Goal: Task Accomplishment & Management: Manage account settings

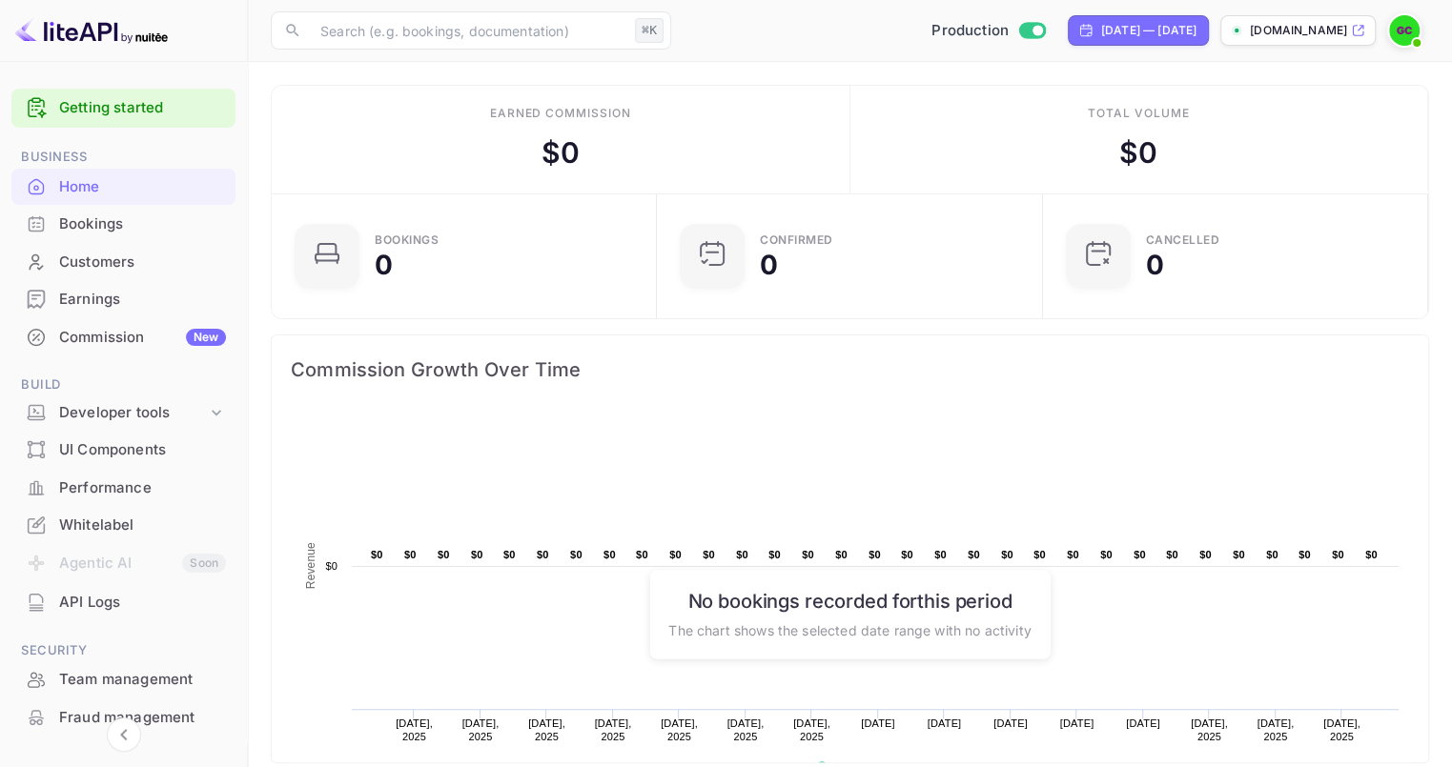
click at [1403, 28] on img at bounding box center [1404, 30] width 31 height 31
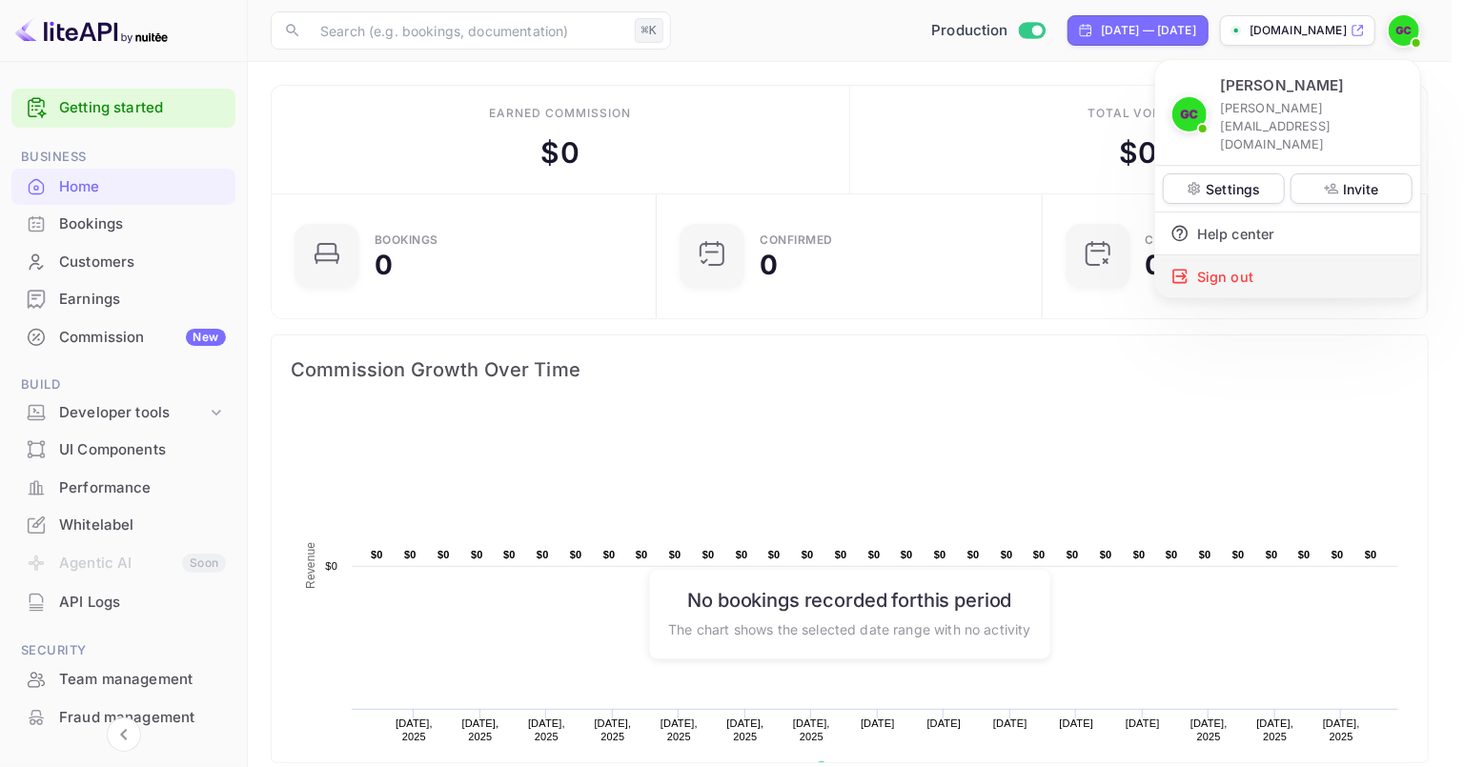
click at [1243, 256] on div "Sign out" at bounding box center [1288, 277] width 265 height 42
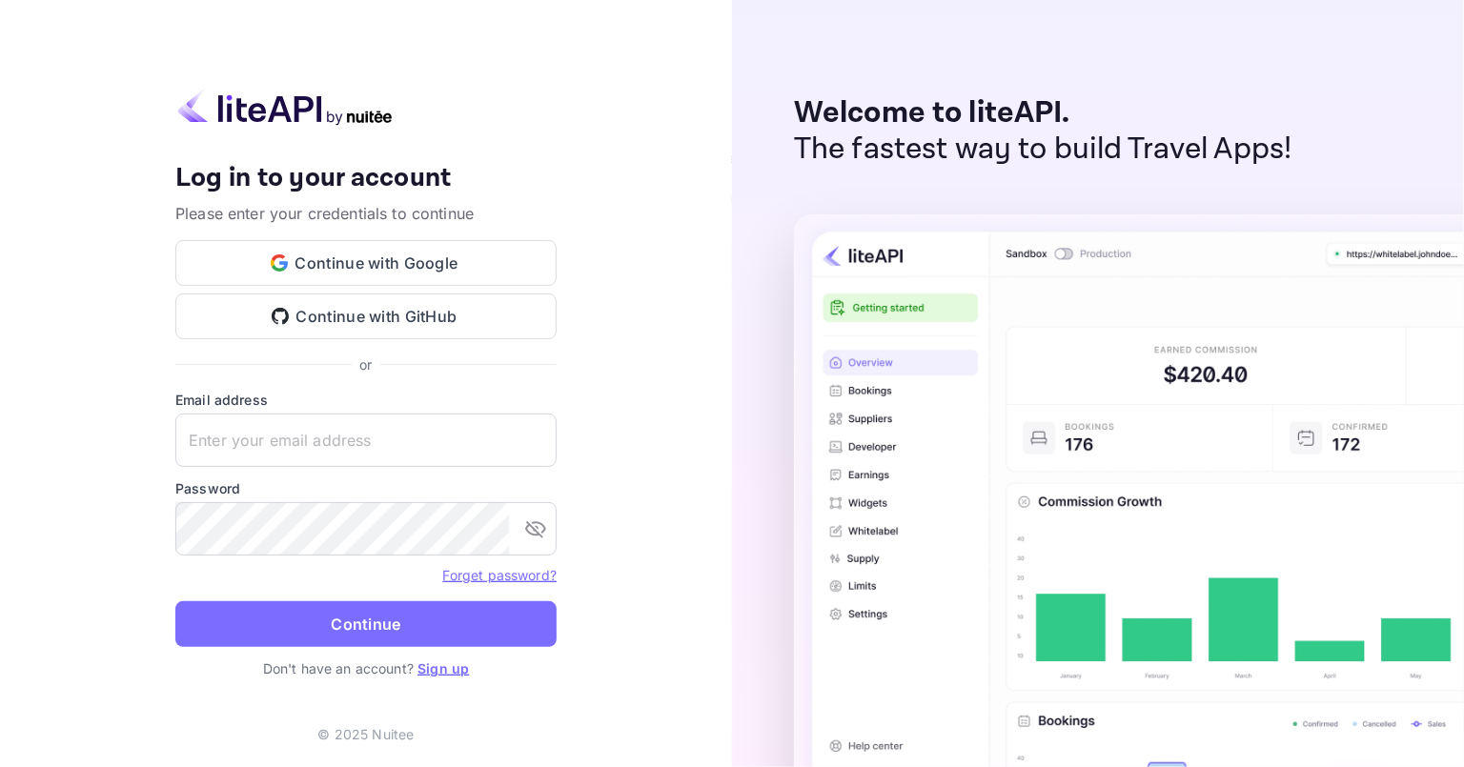
type input "[PERSON_NAME][EMAIL_ADDRESS][DOMAIN_NAME]"
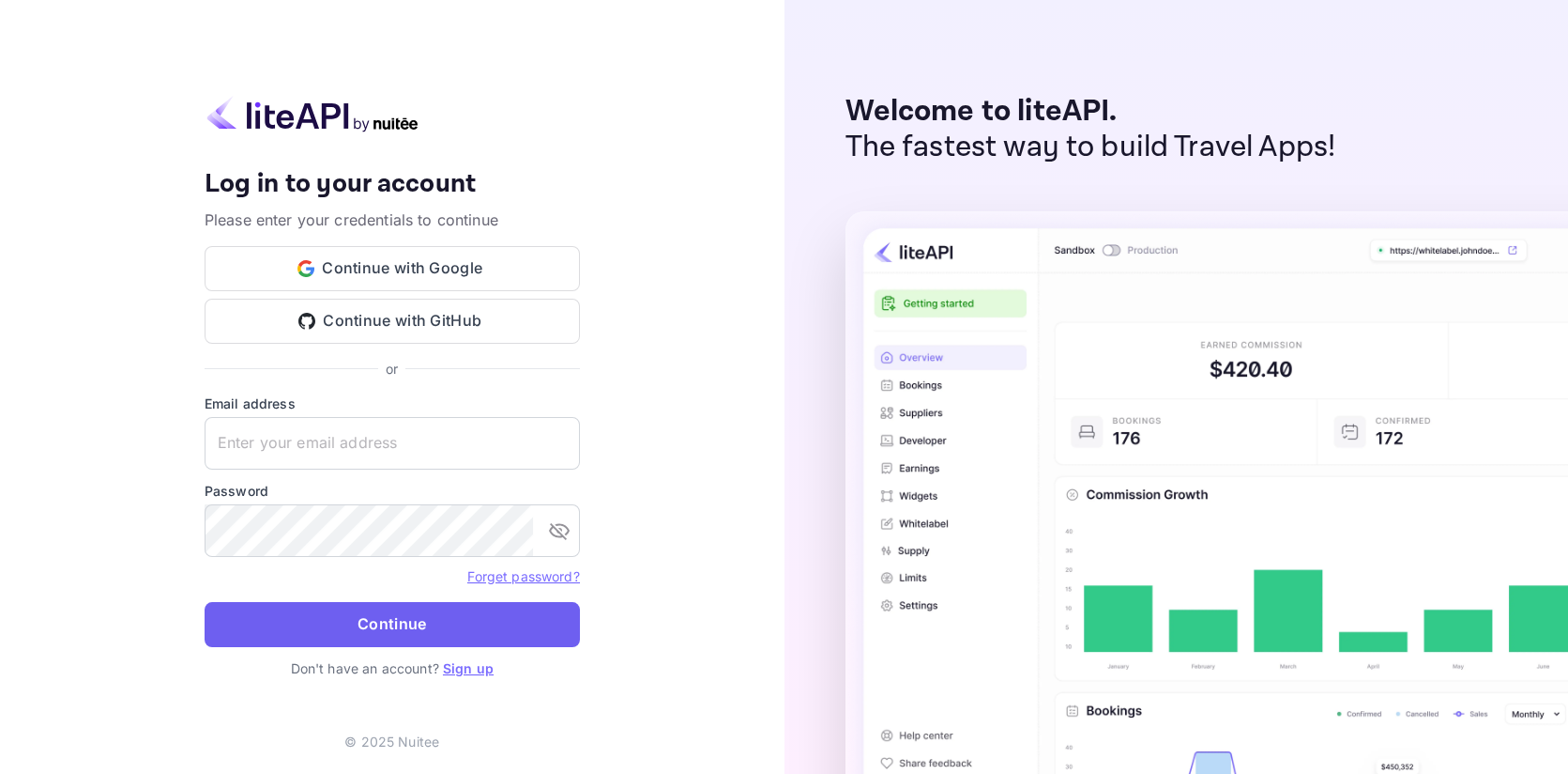
type input "g.caprini@nuitee.com"
click at [459, 628] on button "Continue" at bounding box center [392, 624] width 375 height 45
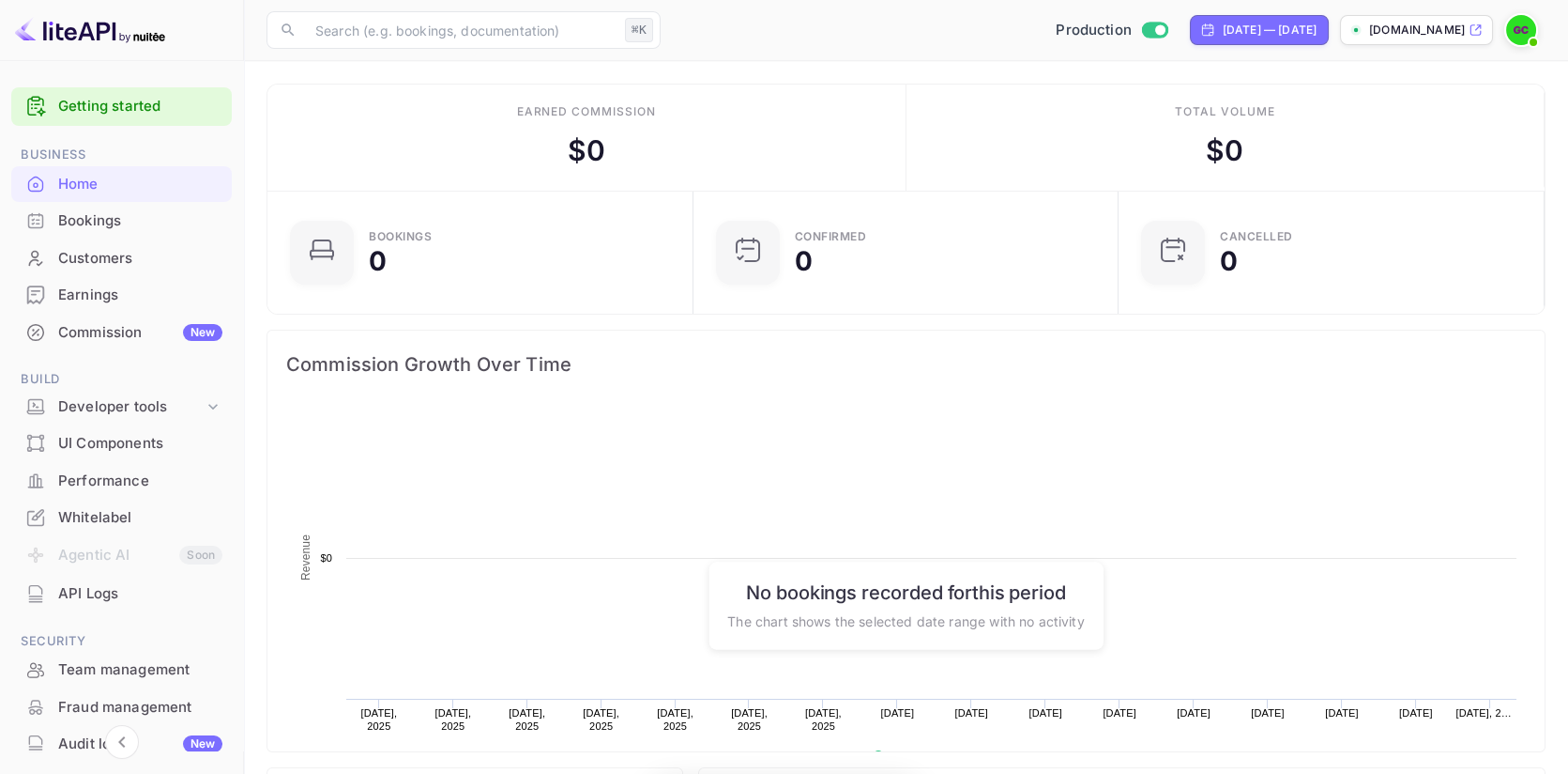
scroll to position [305, 413]
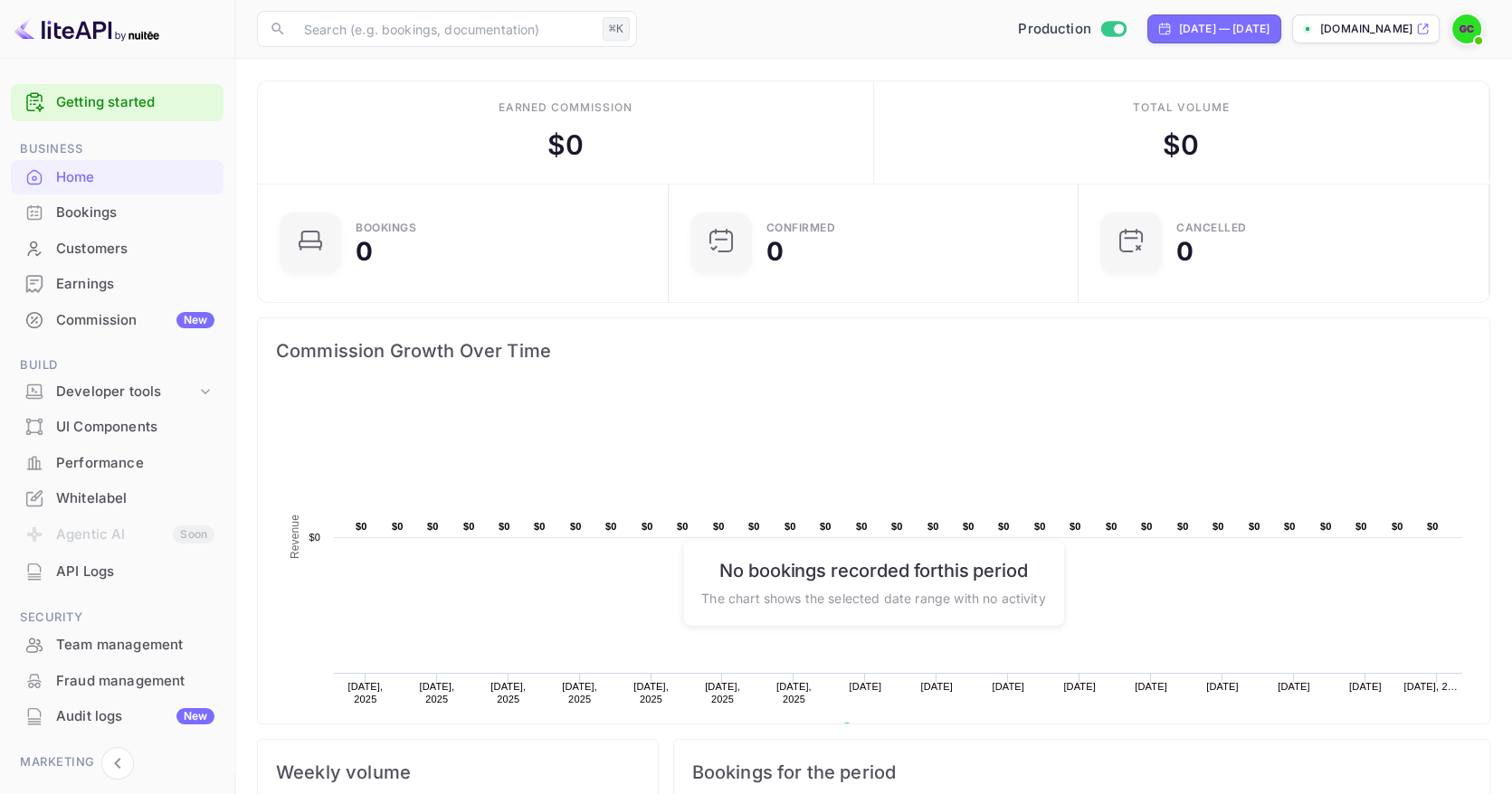
scroll to position [294, 399]
click at [1421, 23] on icon at bounding box center [1423, 28] width 13 height 12
click at [1111, 65] on main "Earned commission $ 0 Total volume $ 0 Bookings 0 Confirmed 0 CANCELLED 0 Commi…" at bounding box center [873, 720] width 1277 height 1323
click at [1097, 69] on main "Earned commission $ 0 Total volume $ 0 Bookings 0 Confirmed 0 CANCELLED 0 Commi…" at bounding box center [873, 720] width 1277 height 1323
click at [1032, 76] on main "Earned commission $ 0 Total volume $ 0 Bookings 0 Confirmed 0 CANCELLED 0 Commi…" at bounding box center [873, 720] width 1277 height 1323
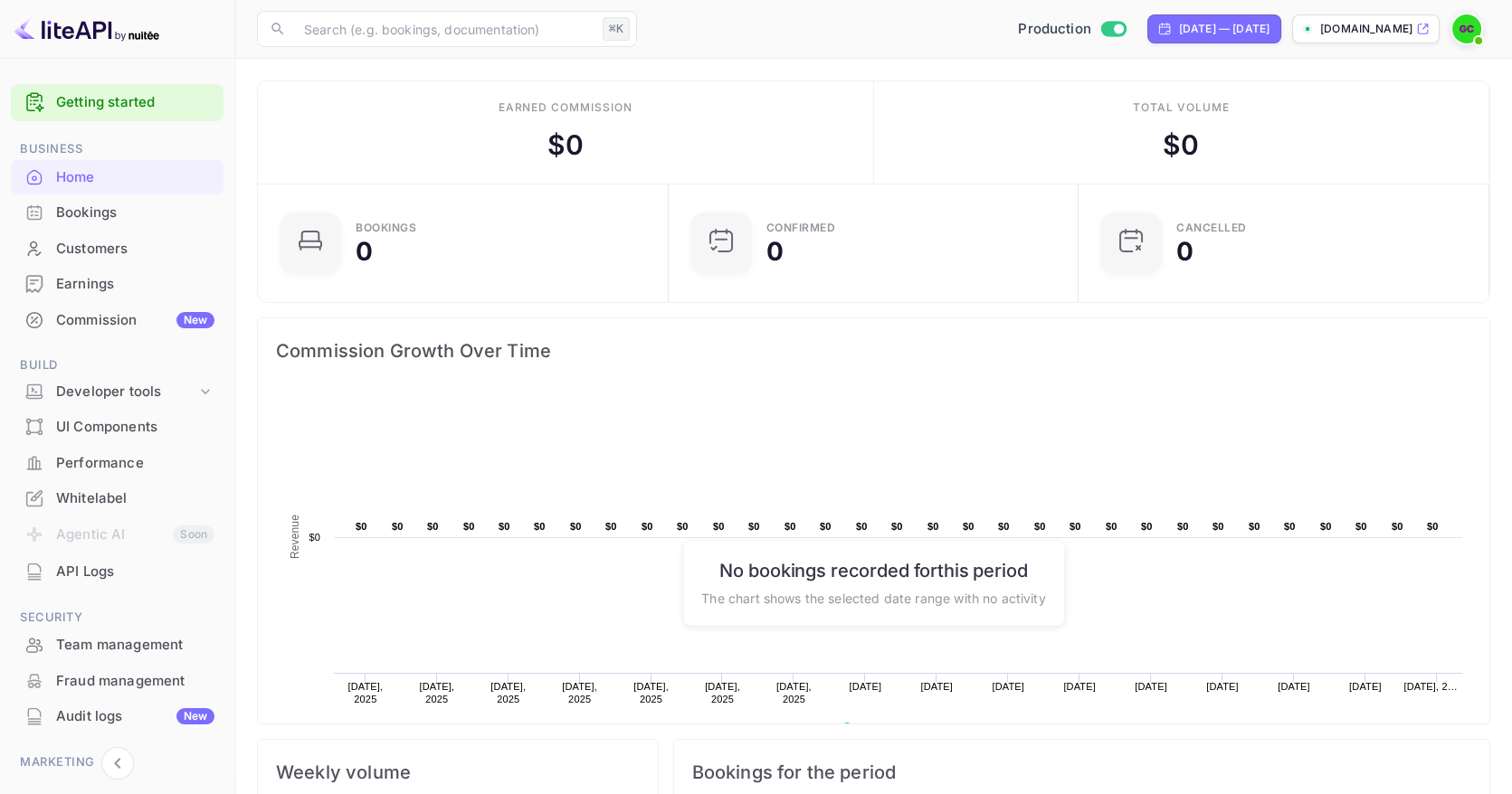
click at [111, 495] on div "Whitelabel" at bounding box center [135, 499] width 159 height 21
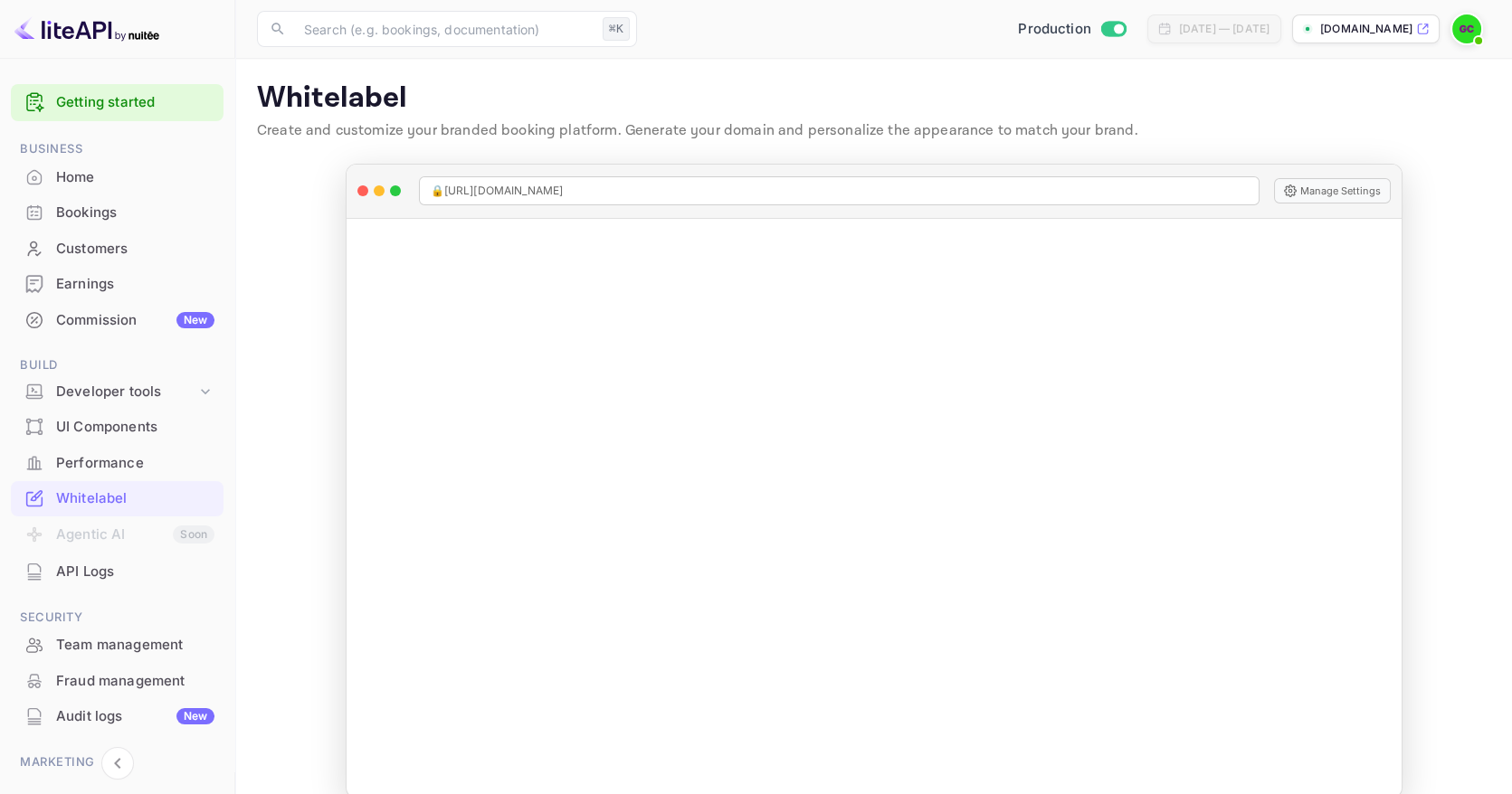
click at [1447, 175] on main "Whitelabel Create and customize your branded booking platform. Generate your do…" at bounding box center [873, 439] width 1277 height 762
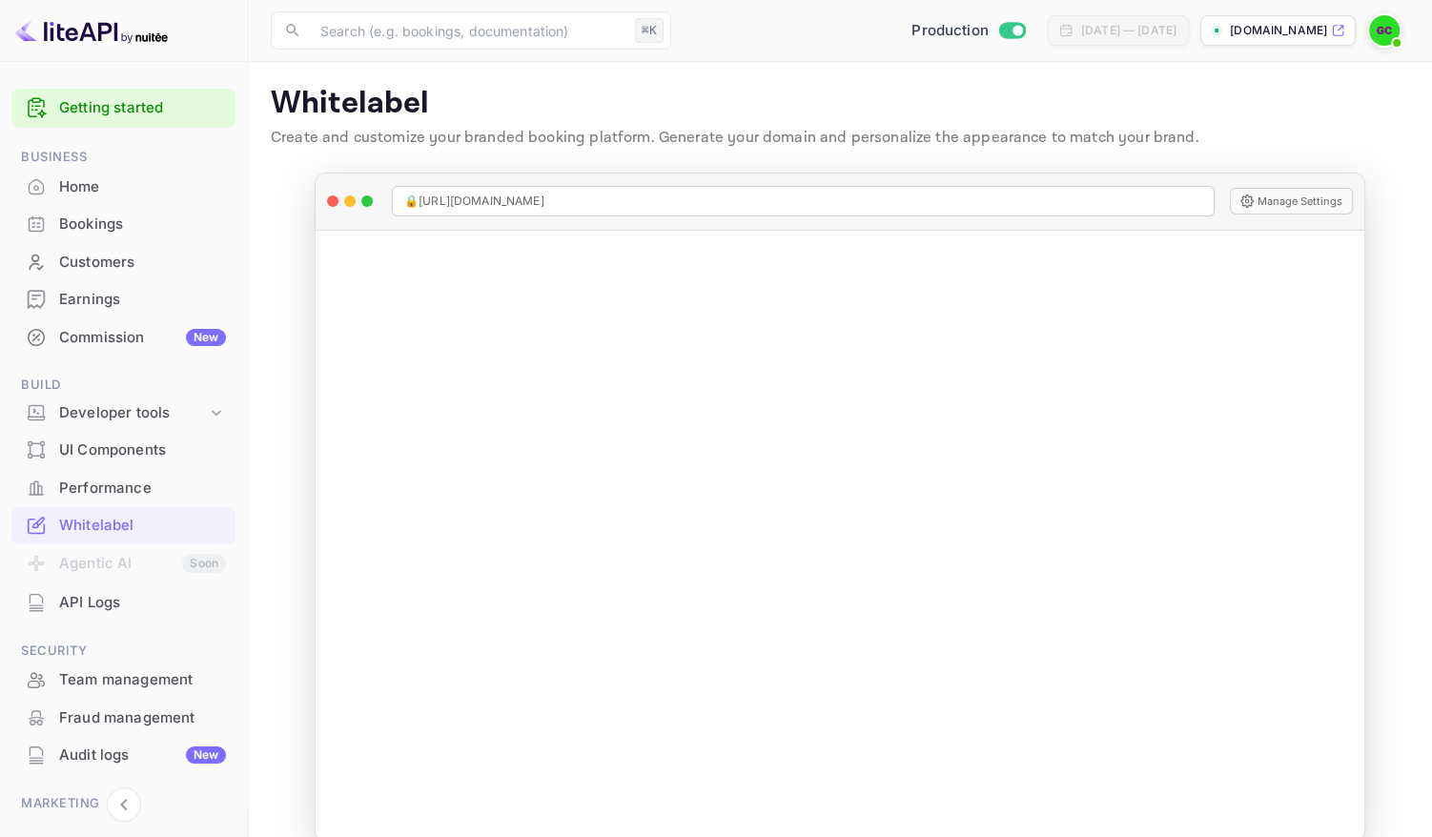
click at [1383, 30] on img at bounding box center [1384, 30] width 31 height 31
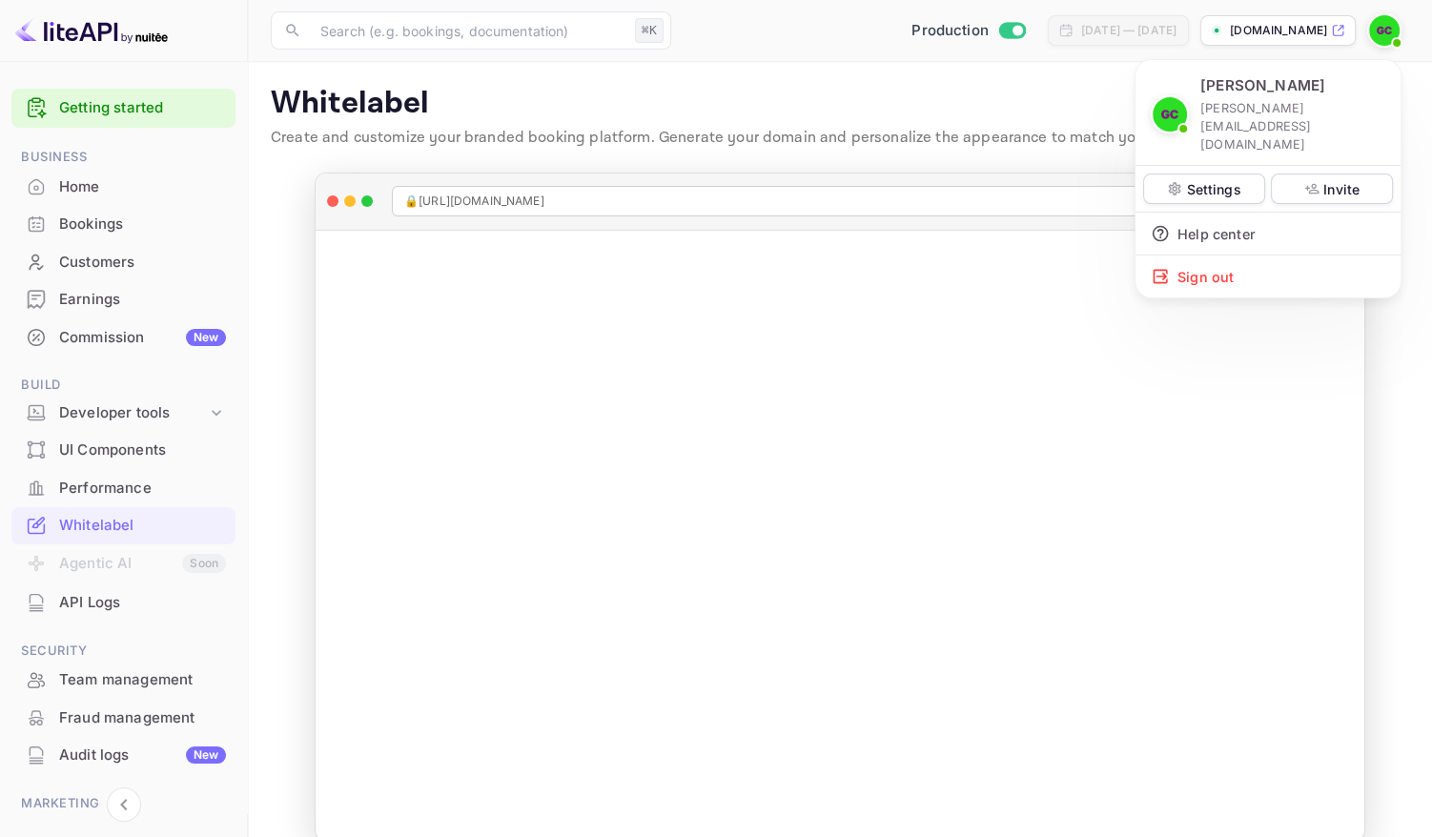
click at [145, 674] on div at bounding box center [716, 418] width 1432 height 837
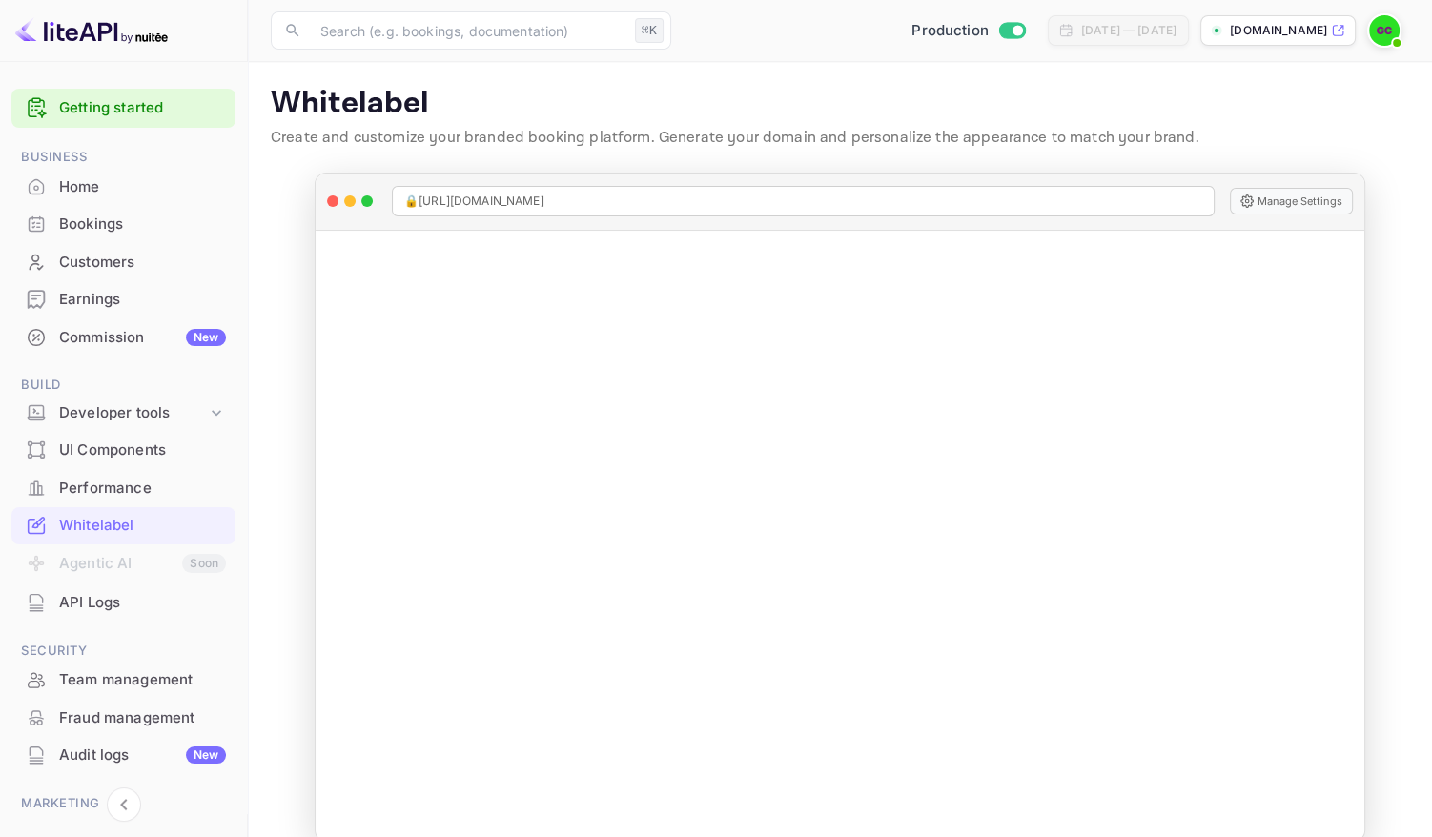
click at [144, 682] on div "Team management" at bounding box center [142, 680] width 167 height 22
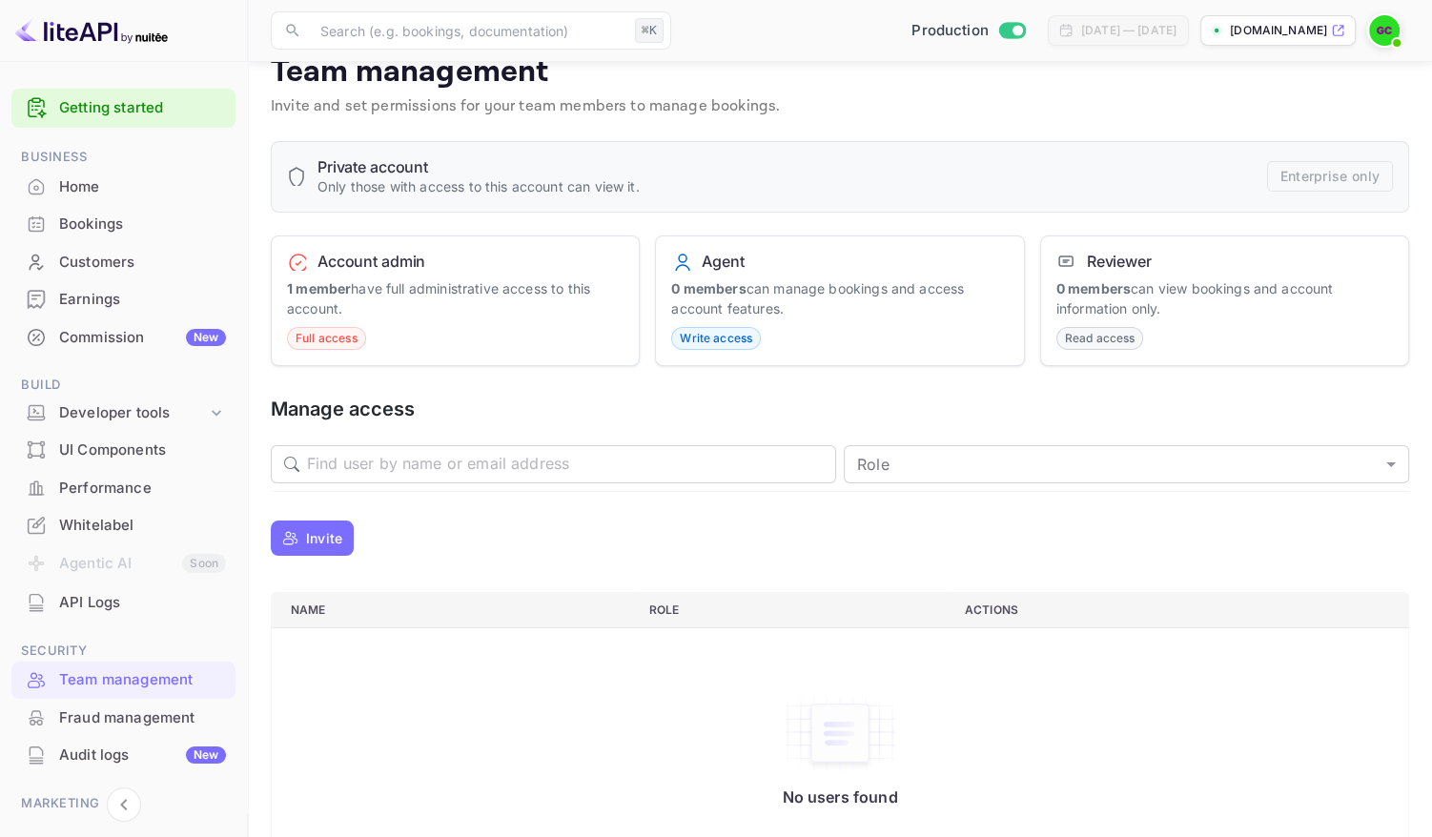
scroll to position [31, 0]
drag, startPoint x: 707, startPoint y: 263, endPoint x: 753, endPoint y: 263, distance: 45.8
click at [753, 263] on div "Agent" at bounding box center [839, 262] width 337 height 19
click at [781, 261] on div "Agent" at bounding box center [839, 262] width 337 height 19
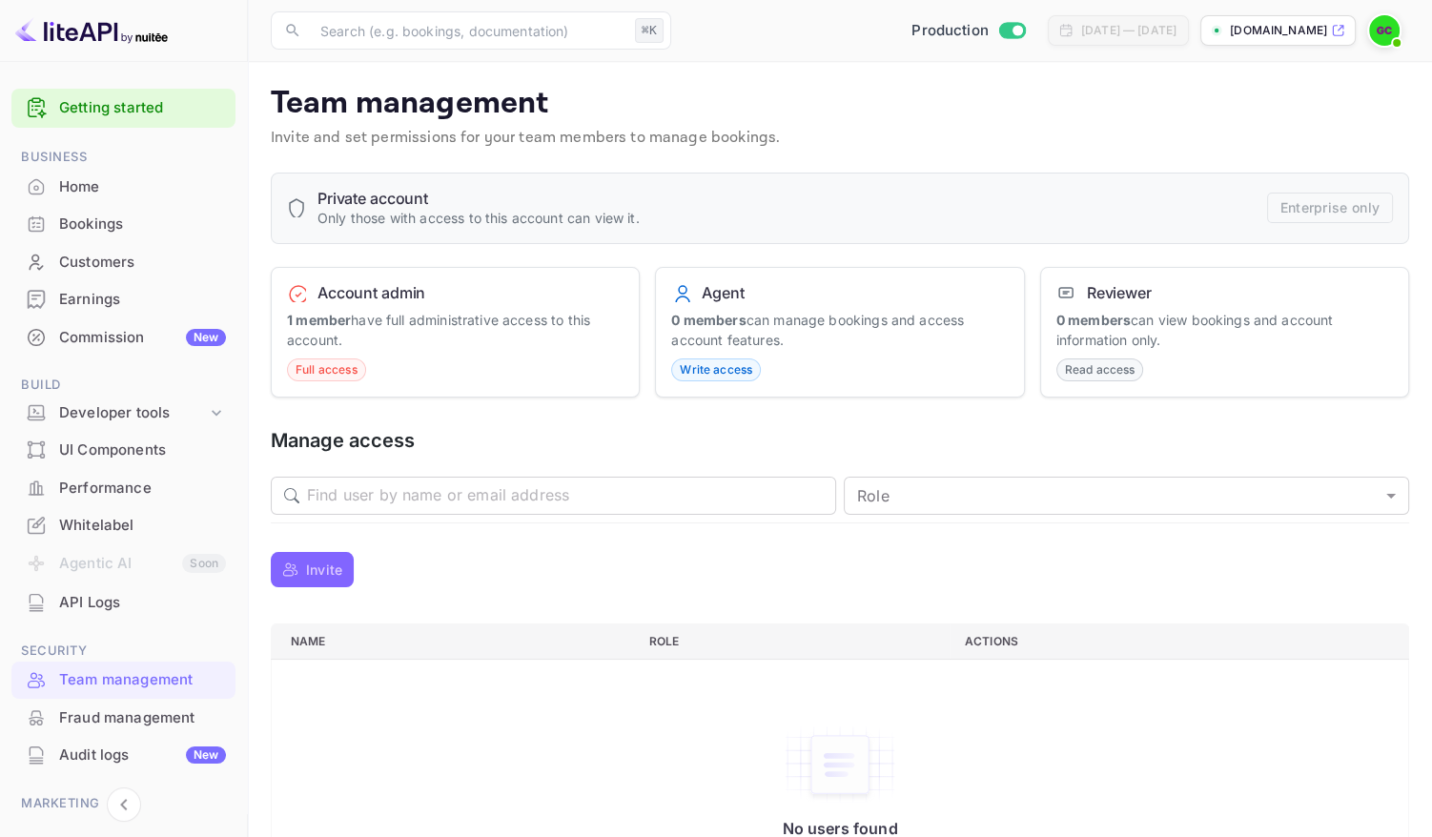
click at [330, 573] on p "Invite" at bounding box center [324, 570] width 36 height 20
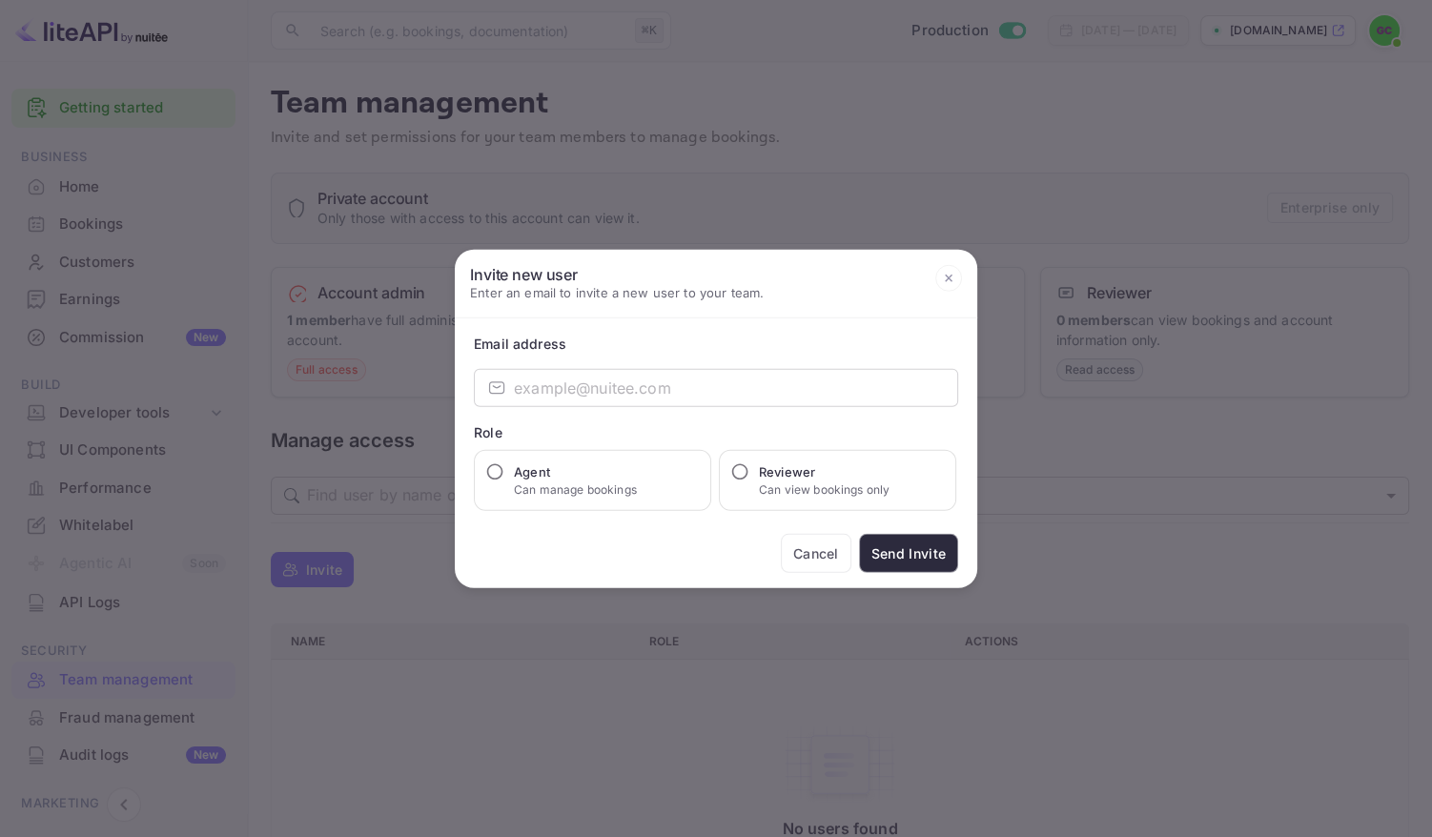
click at [952, 280] on icon at bounding box center [948, 277] width 27 height 27
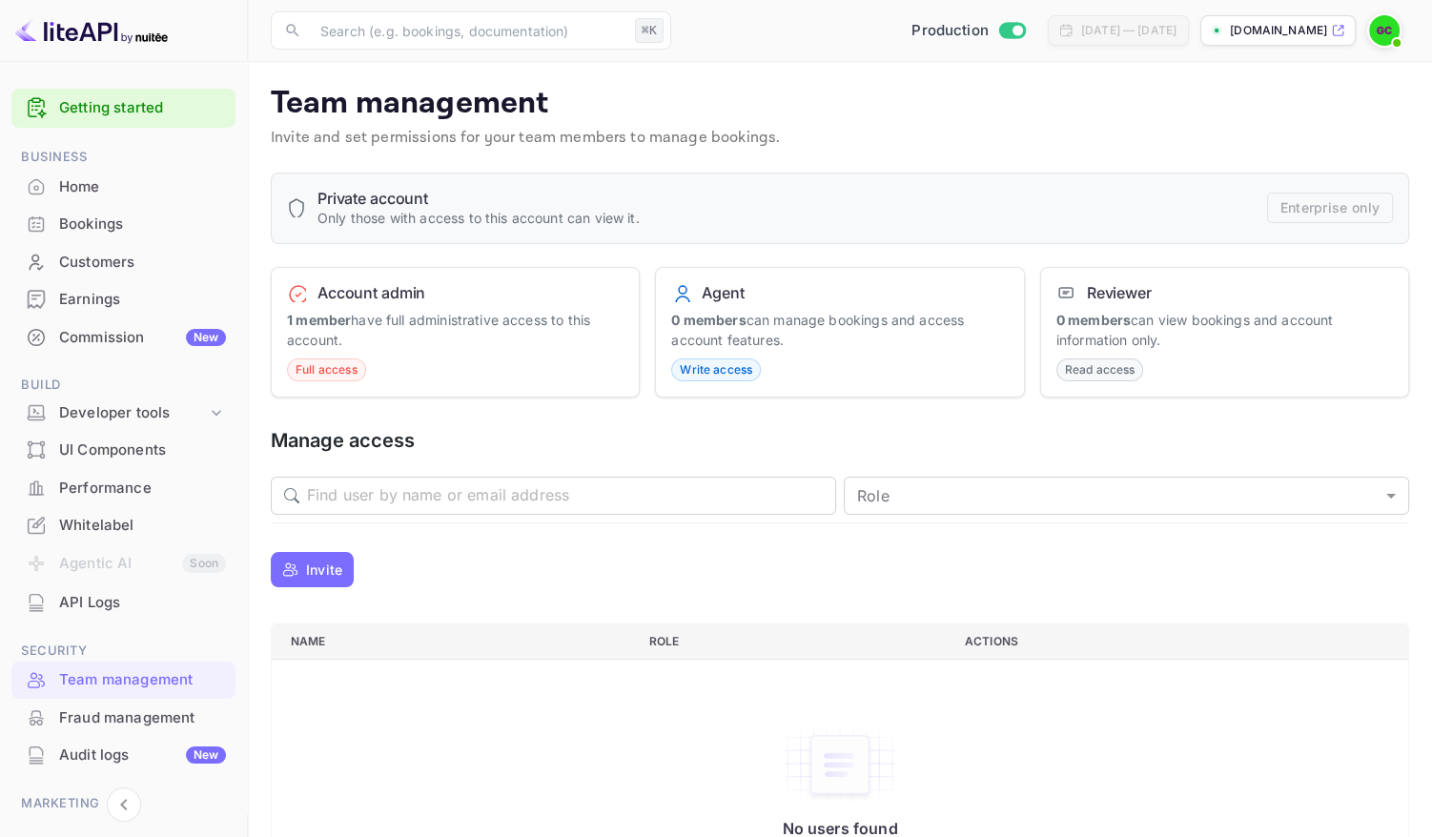
click at [989, 129] on p "Invite and set permissions for your team members to manage bookings." at bounding box center [840, 138] width 1138 height 23
click at [1173, 97] on p "Team management" at bounding box center [840, 104] width 1138 height 38
click at [1044, 153] on div "Team management Invite and set permissions for your team members to manage book…" at bounding box center [840, 121] width 1138 height 72
click at [313, 325] on strong "1 member" at bounding box center [319, 320] width 64 height 16
click at [133, 196] on div "Home" at bounding box center [142, 187] width 167 height 22
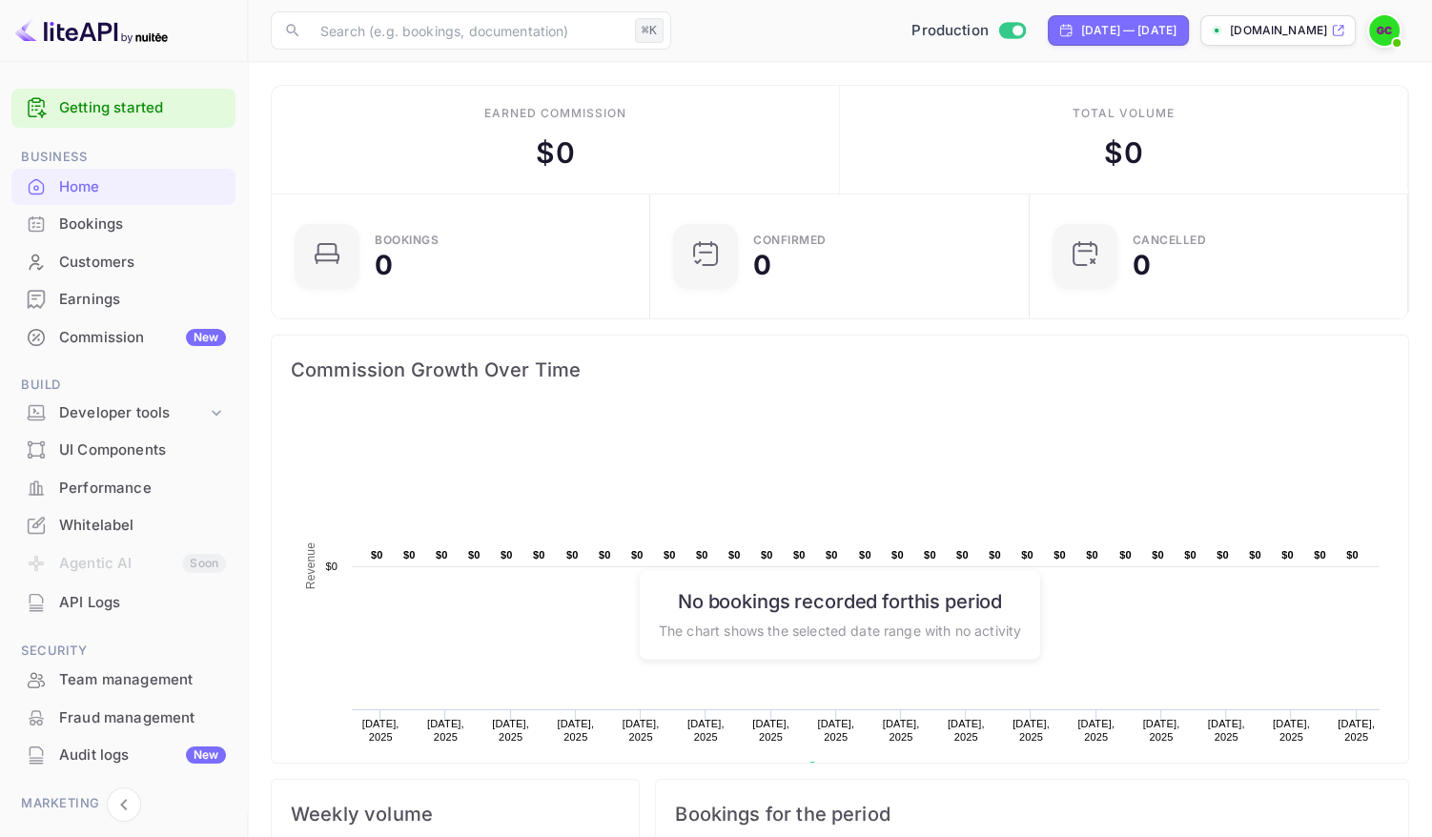
click at [1384, 30] on img at bounding box center [1384, 30] width 31 height 31
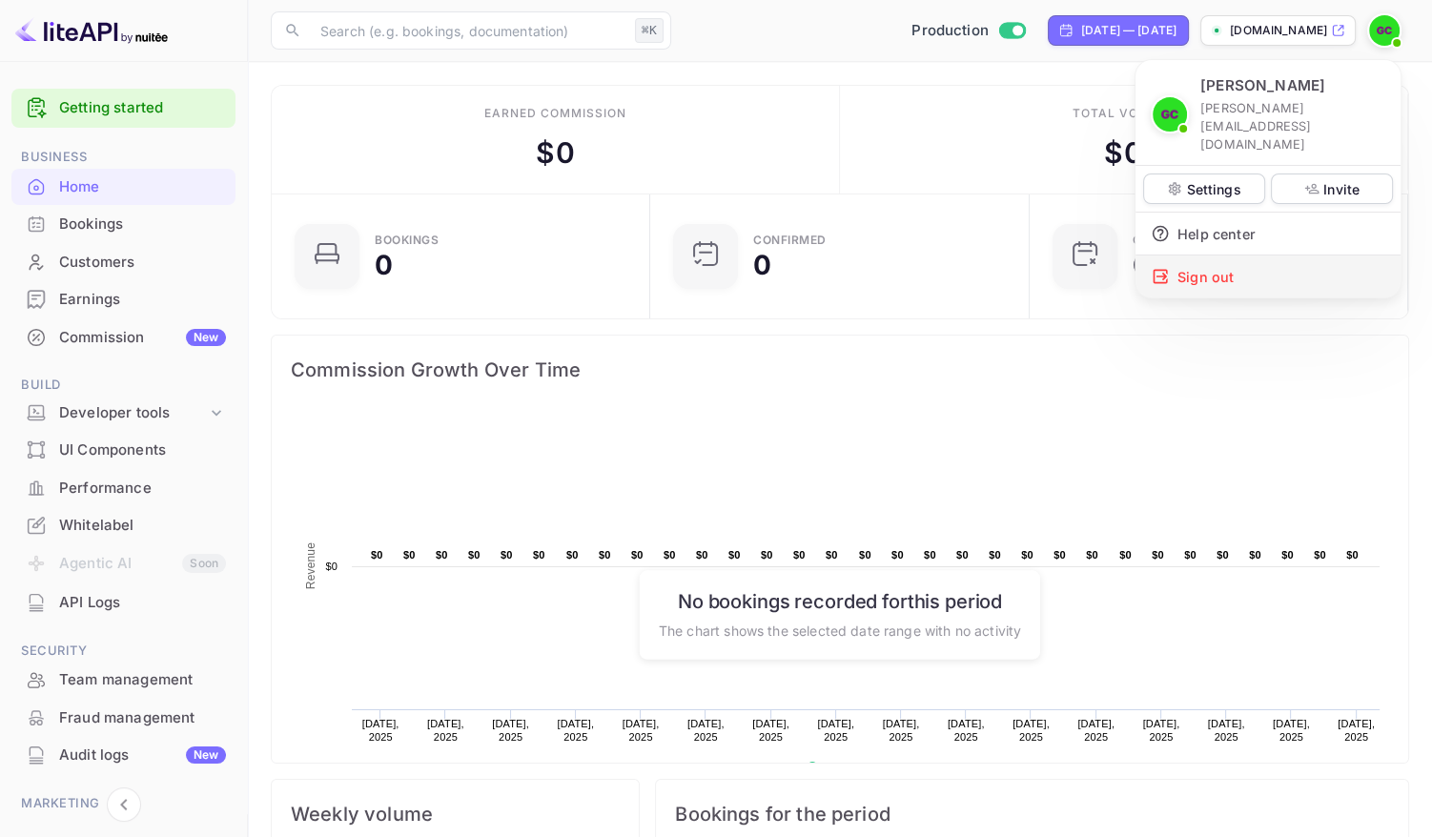
click at [1217, 256] on div "Sign out" at bounding box center [1268, 277] width 265 height 42
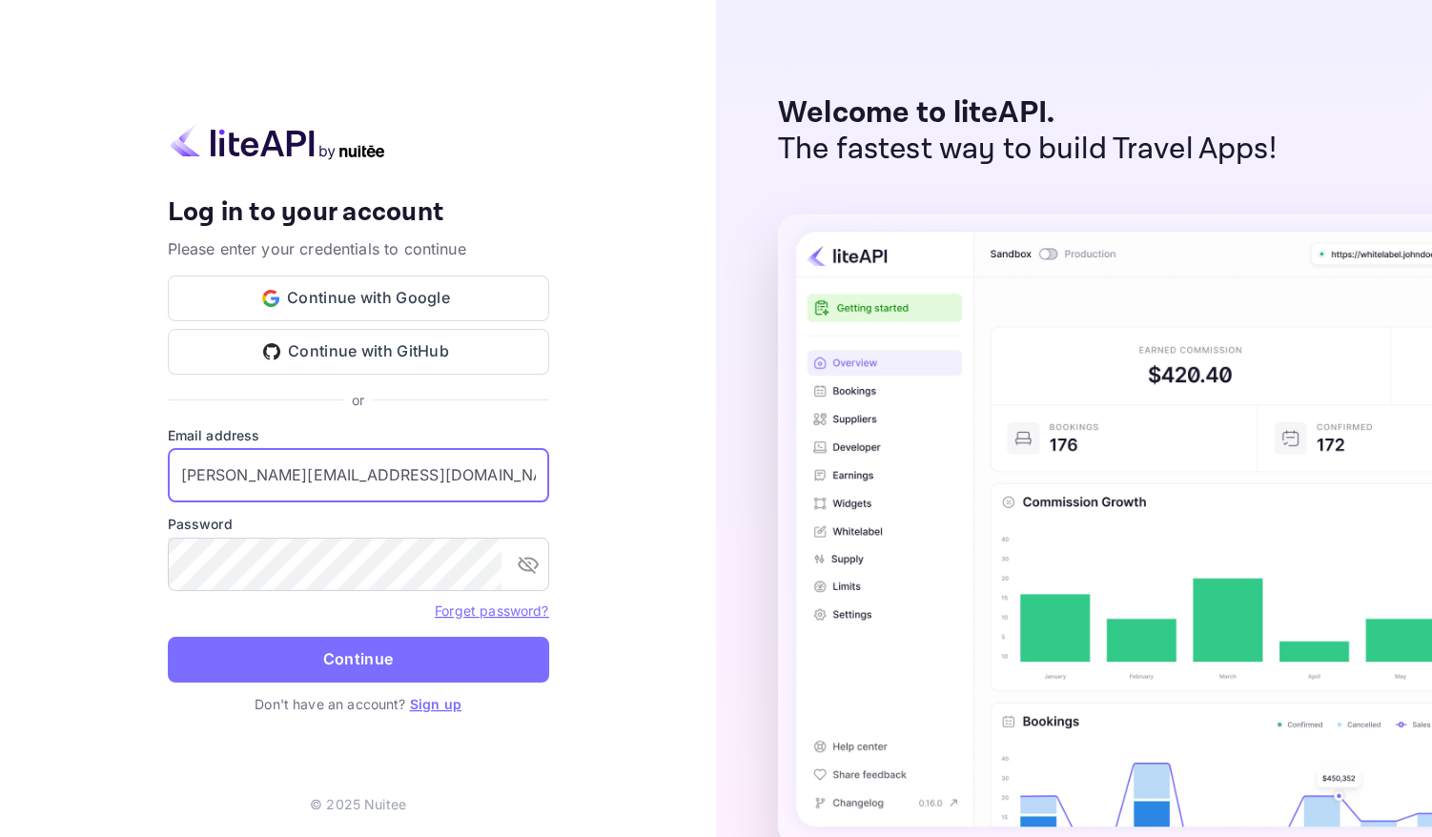
click at [358, 475] on input "[PERSON_NAME][EMAIL_ADDRESS][DOMAIN_NAME]" at bounding box center [358, 475] width 381 height 53
type input "[EMAIL_ADDRESS][DOMAIN_NAME]"
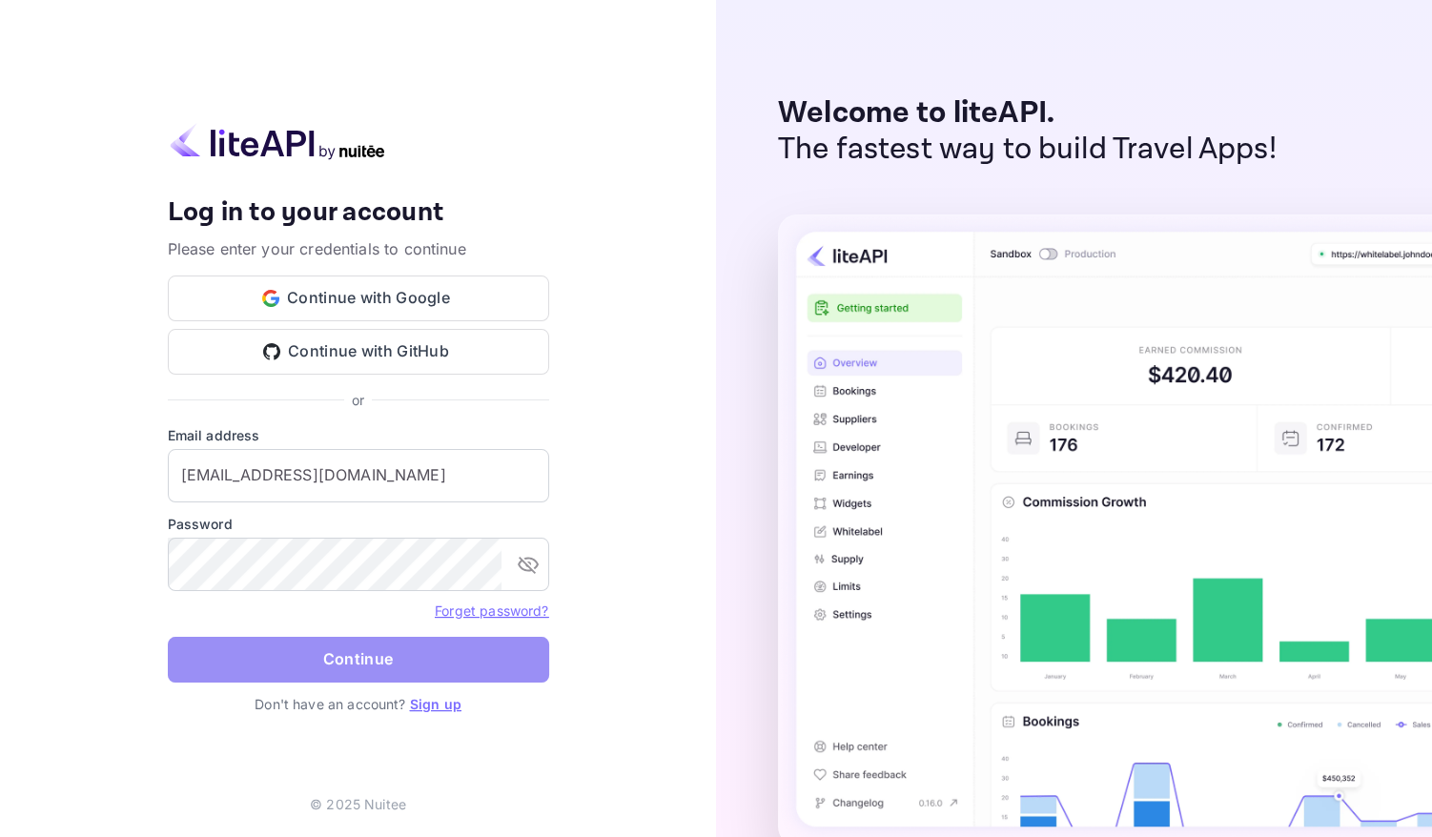
click at [371, 646] on button "Continue" at bounding box center [358, 660] width 381 height 46
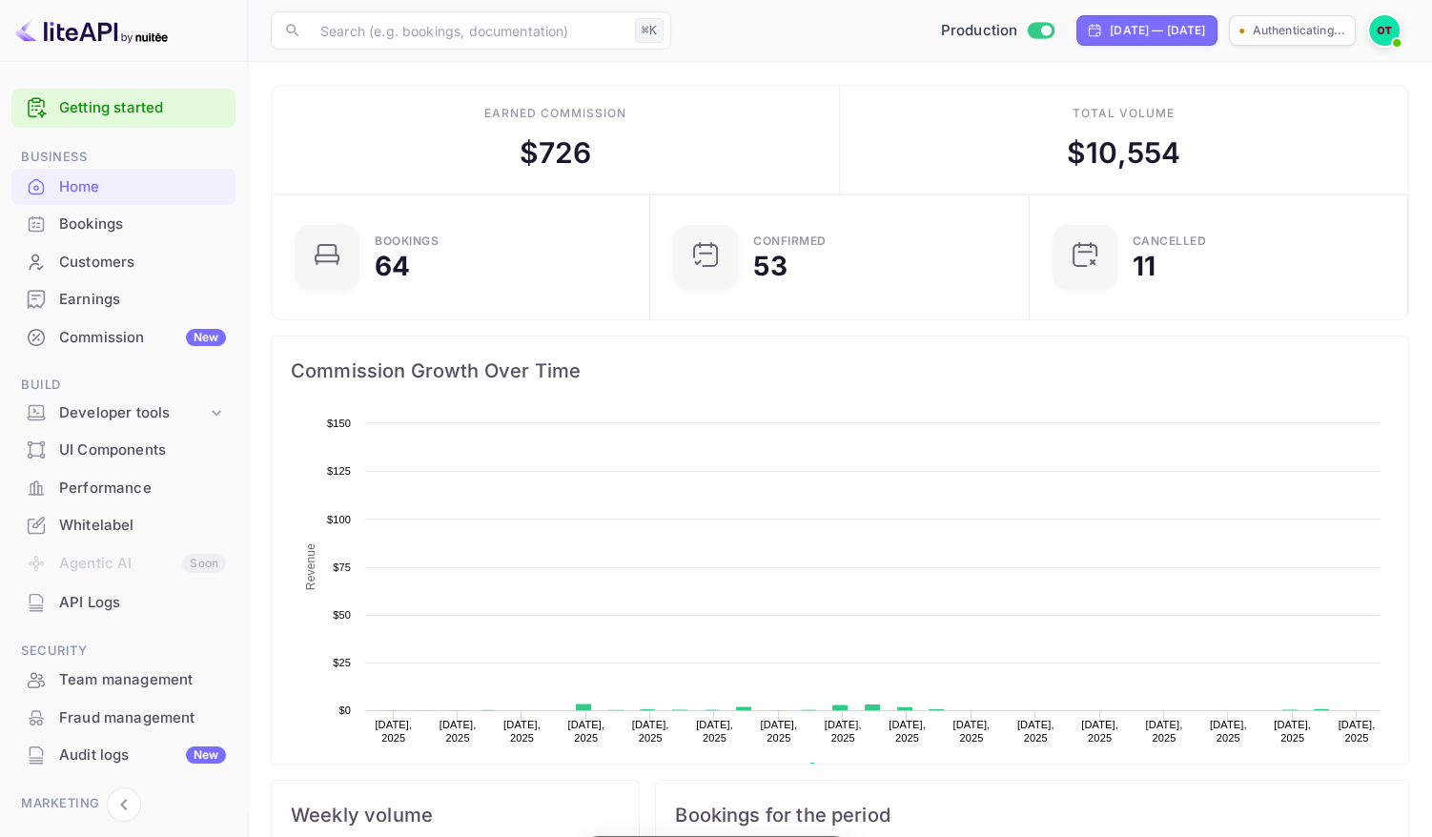
scroll to position [310, 367]
